Goal: Task Accomplishment & Management: Manage account settings

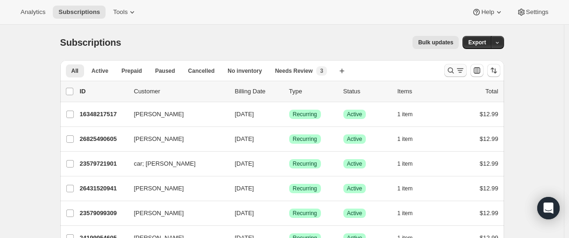
click at [450, 74] on icon "Search and filter results" at bounding box center [450, 70] width 9 height 9
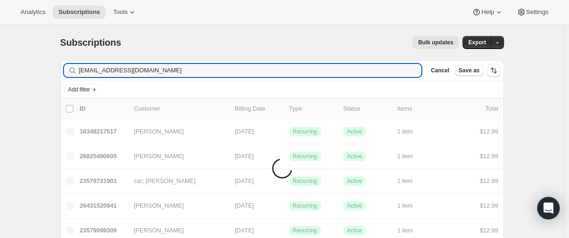
type input "[EMAIL_ADDRESS][DOMAIN_NAME]"
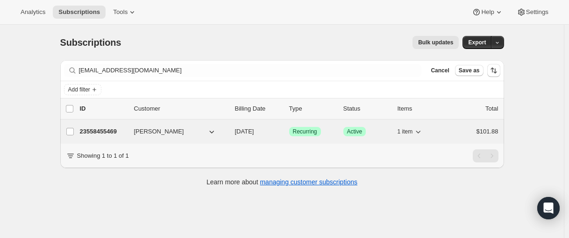
click at [112, 131] on p "23558455469" at bounding box center [103, 131] width 47 height 9
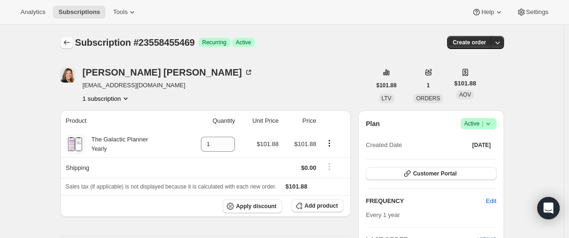
click at [69, 38] on icon "Subscriptions" at bounding box center [66, 42] width 9 height 9
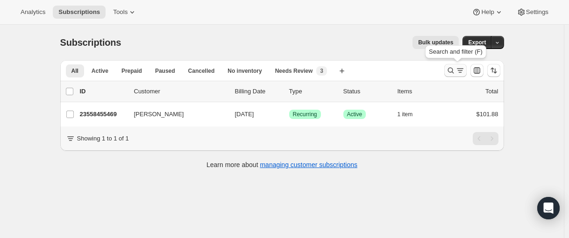
click at [448, 71] on button "Search and filter results" at bounding box center [455, 70] width 22 height 13
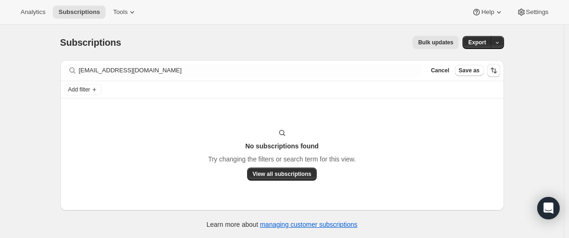
click at [163, 78] on div "Filter subscribers [EMAIL_ADDRESS][DOMAIN_NAME] Clear Cancel Save as" at bounding box center [282, 70] width 444 height 21
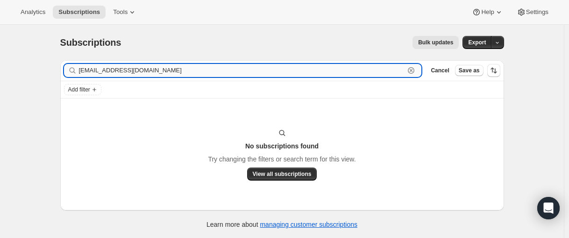
click at [165, 72] on input "[EMAIL_ADDRESS][DOMAIN_NAME]" at bounding box center [242, 70] width 326 height 13
paste input "achbetty@live"
type input "[EMAIL_ADDRESS][DOMAIN_NAME]"
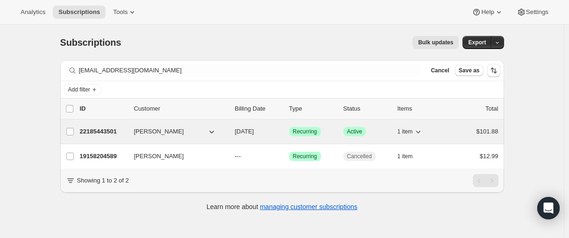
click at [105, 134] on p "22185443501" at bounding box center [103, 131] width 47 height 9
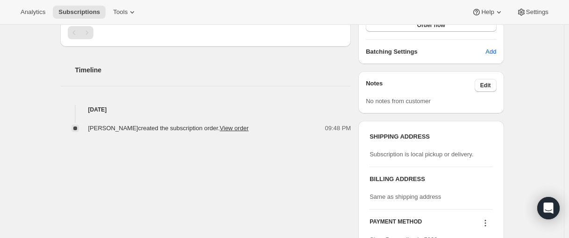
scroll to position [47, 0]
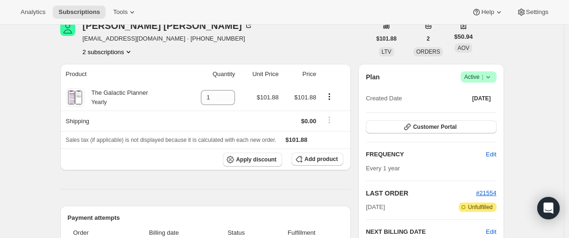
click at [492, 81] on icon at bounding box center [488, 76] width 9 height 9
click at [493, 77] on icon at bounding box center [488, 76] width 9 height 9
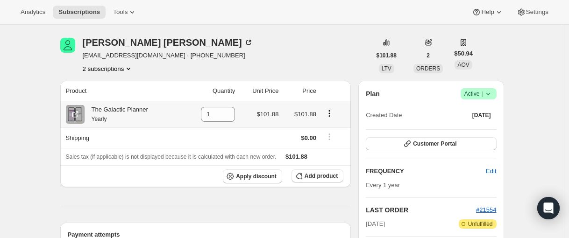
scroll to position [0, 0]
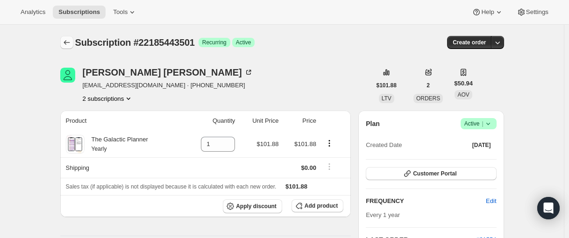
click at [64, 44] on icon "Subscriptions" at bounding box center [66, 42] width 9 height 9
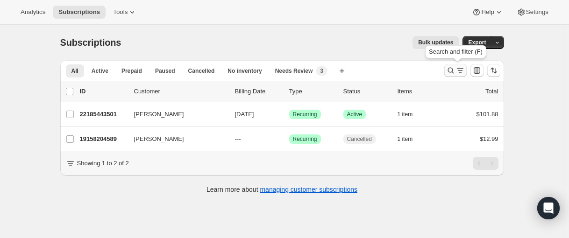
click at [452, 71] on icon "Search and filter results" at bounding box center [450, 70] width 9 height 9
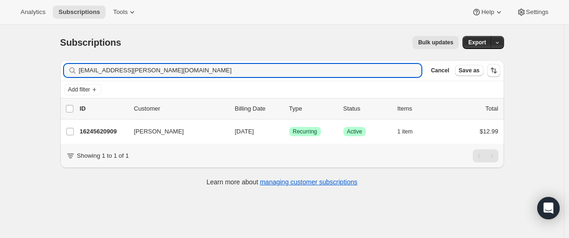
type input "[EMAIL_ADDRESS][PERSON_NAME][DOMAIN_NAME]"
drag, startPoint x: 121, startPoint y: 71, endPoint x: 114, endPoint y: 75, distance: 7.3
click at [121, 71] on input "[EMAIL_ADDRESS][PERSON_NAME][DOMAIN_NAME]" at bounding box center [242, 70] width 326 height 13
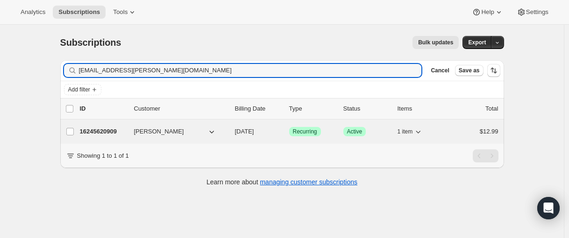
click at [100, 131] on p "16245620909" at bounding box center [103, 131] width 47 height 9
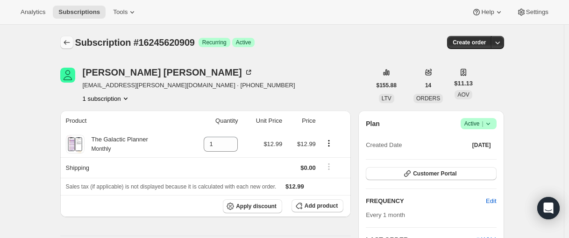
click at [71, 43] on icon "Subscriptions" at bounding box center [66, 42] width 9 height 9
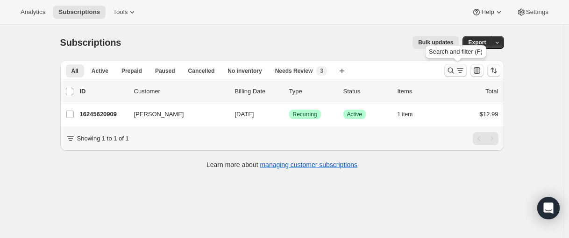
click at [449, 67] on icon "Search and filter results" at bounding box center [450, 70] width 9 height 9
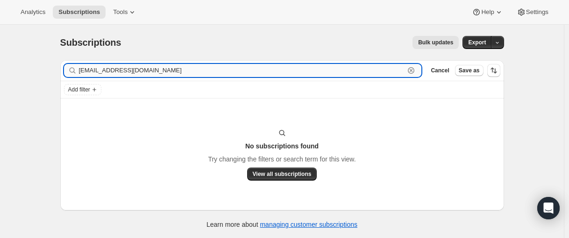
click at [129, 70] on input "[EMAIL_ADDRESS][DOMAIN_NAME]" at bounding box center [242, 70] width 326 height 13
paste input "[PERSON_NAME]"
click at [147, 73] on input "[PERSON_NAME]" at bounding box center [242, 70] width 326 height 13
paste input "[EMAIL_ADDRESS][DOMAIN_NAME]"
click at [173, 73] on input "[EMAIL_ADDRESS][DOMAIN_NAME]" at bounding box center [242, 70] width 326 height 13
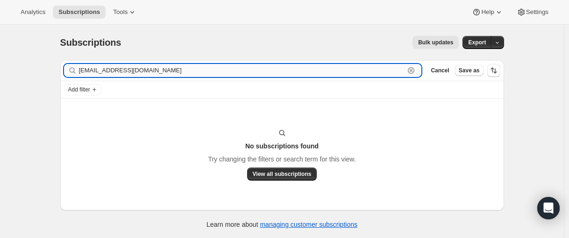
click at [157, 70] on input "[EMAIL_ADDRESS][DOMAIN_NAME]" at bounding box center [242, 70] width 326 height 13
paste input "19240976557"
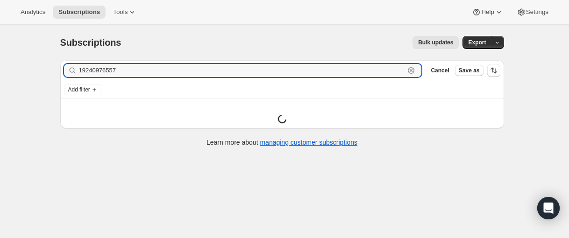
type input "19240976557"
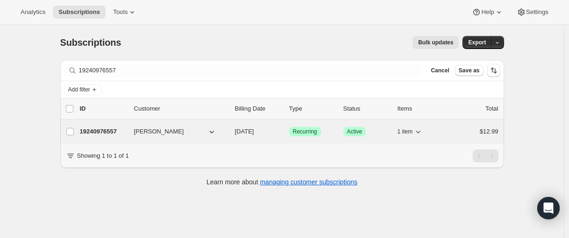
click at [98, 134] on p "19240976557" at bounding box center [103, 131] width 47 height 9
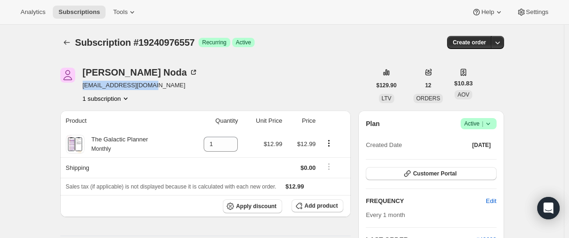
drag, startPoint x: 85, startPoint y: 86, endPoint x: 159, endPoint y: 90, distance: 74.4
click at [161, 90] on div "[PERSON_NAME] [EMAIL_ADDRESS][DOMAIN_NAME] 1 subscription" at bounding box center [215, 86] width 311 height 36
copy span "[EMAIL_ADDRESS][DOMAIN_NAME]"
click at [71, 39] on icon "Subscriptions" at bounding box center [66, 42] width 9 height 9
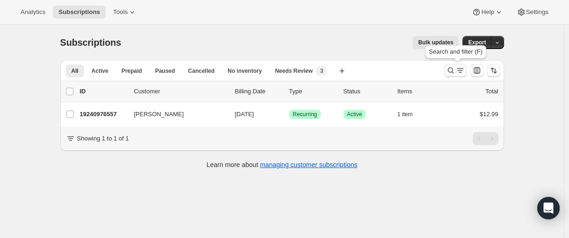
click at [451, 71] on icon "Search and filter results" at bounding box center [450, 70] width 9 height 9
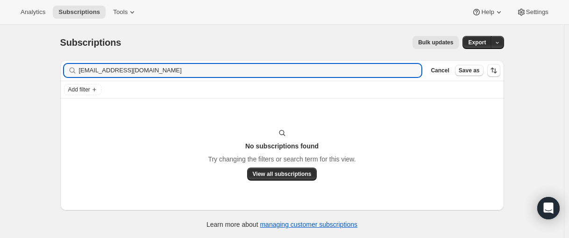
type input "[EMAIL_ADDRESS][DOMAIN_NAME]"
